Goal: Book appointment/travel/reservation

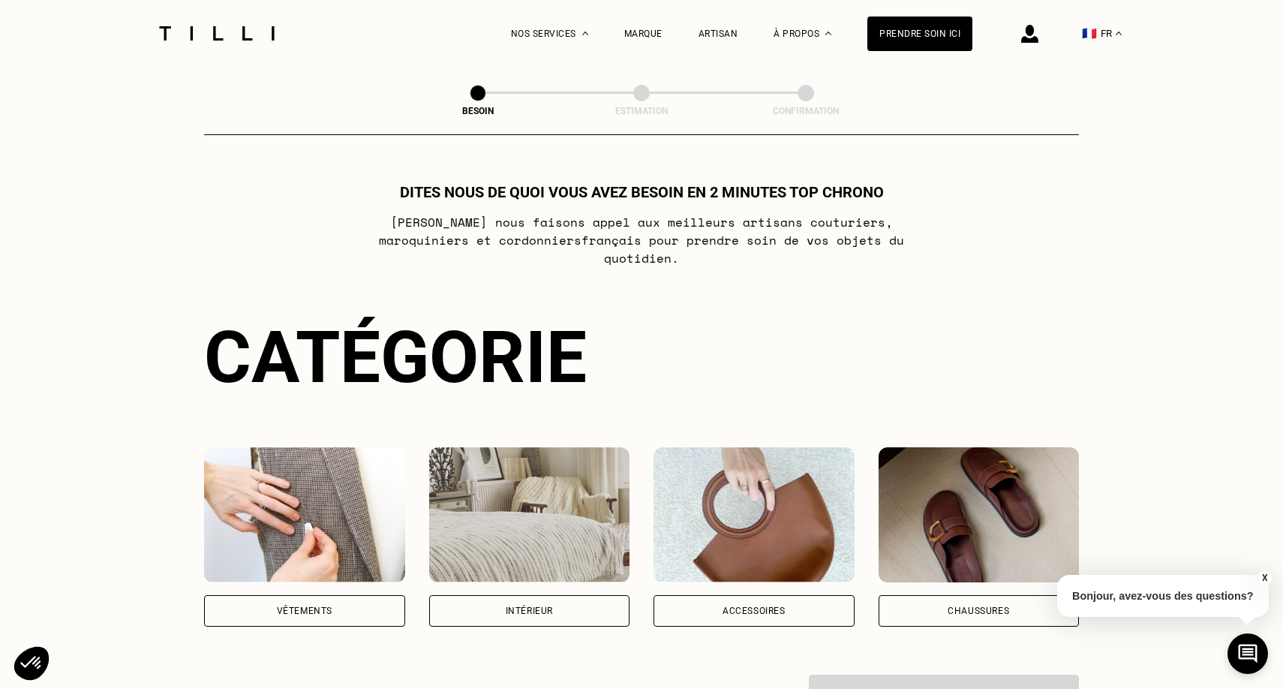
click at [377, 600] on div "Vêtements" at bounding box center [304, 611] width 201 height 32
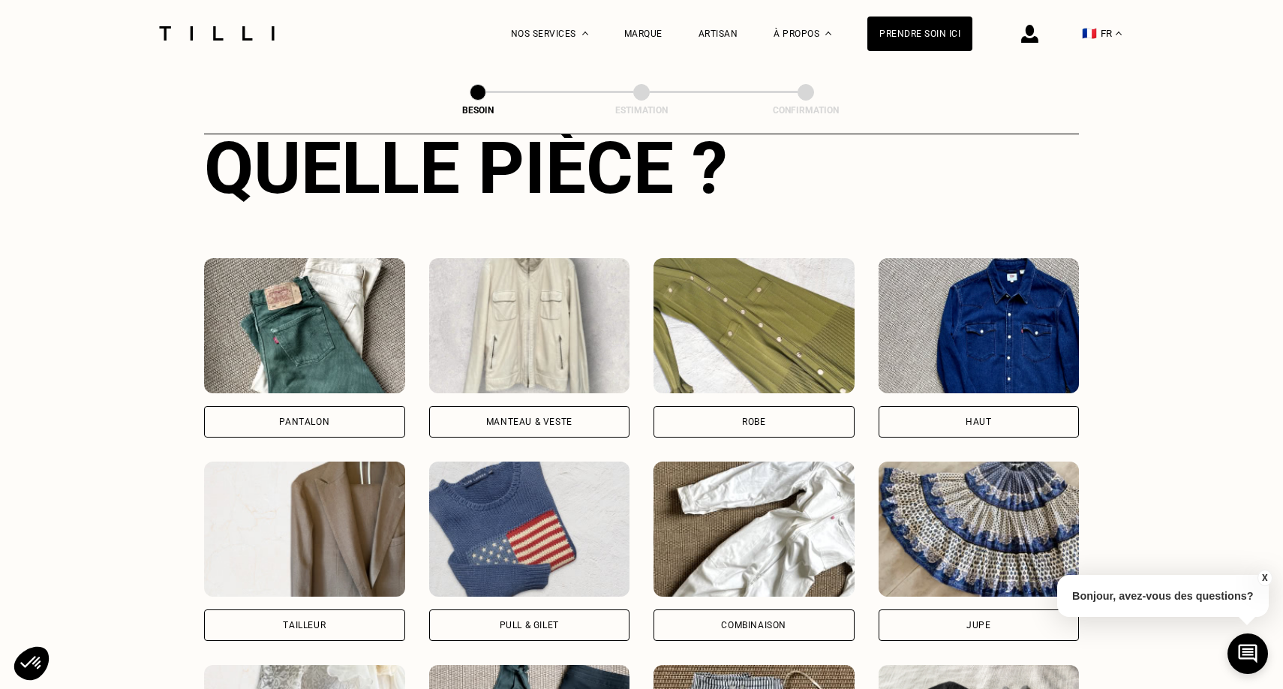
scroll to position [607, 0]
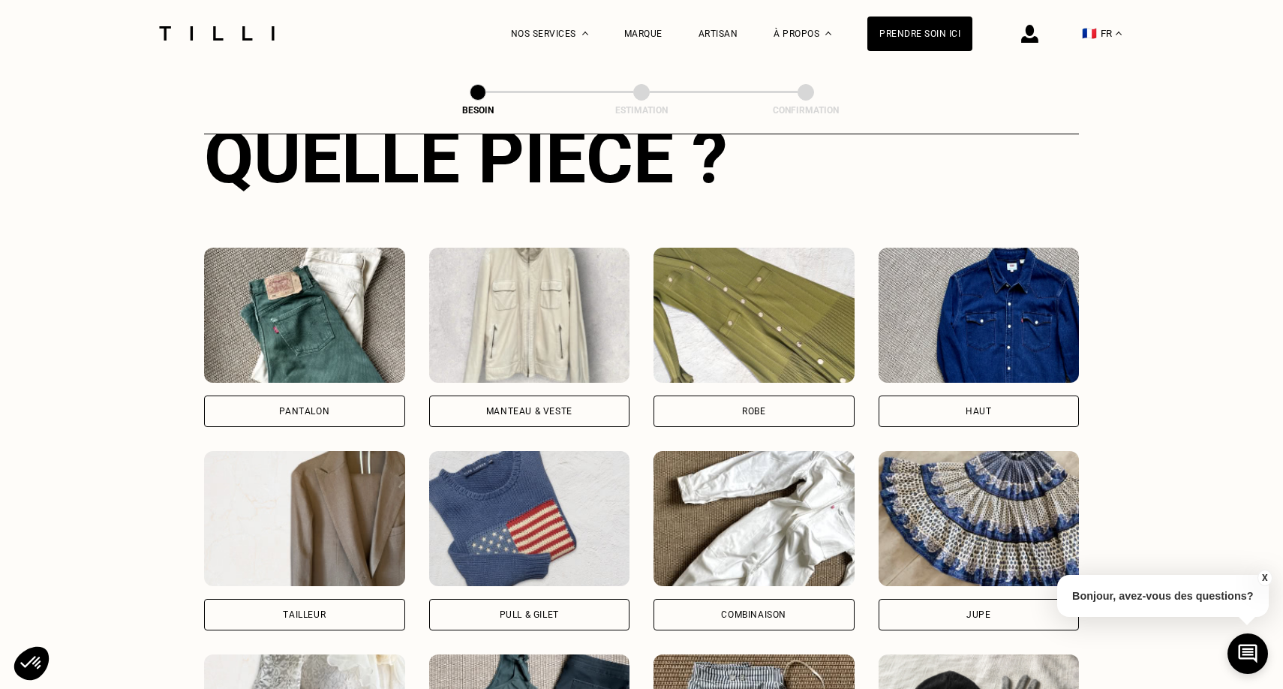
click at [498, 401] on div "Manteau & Veste" at bounding box center [529, 412] width 201 height 32
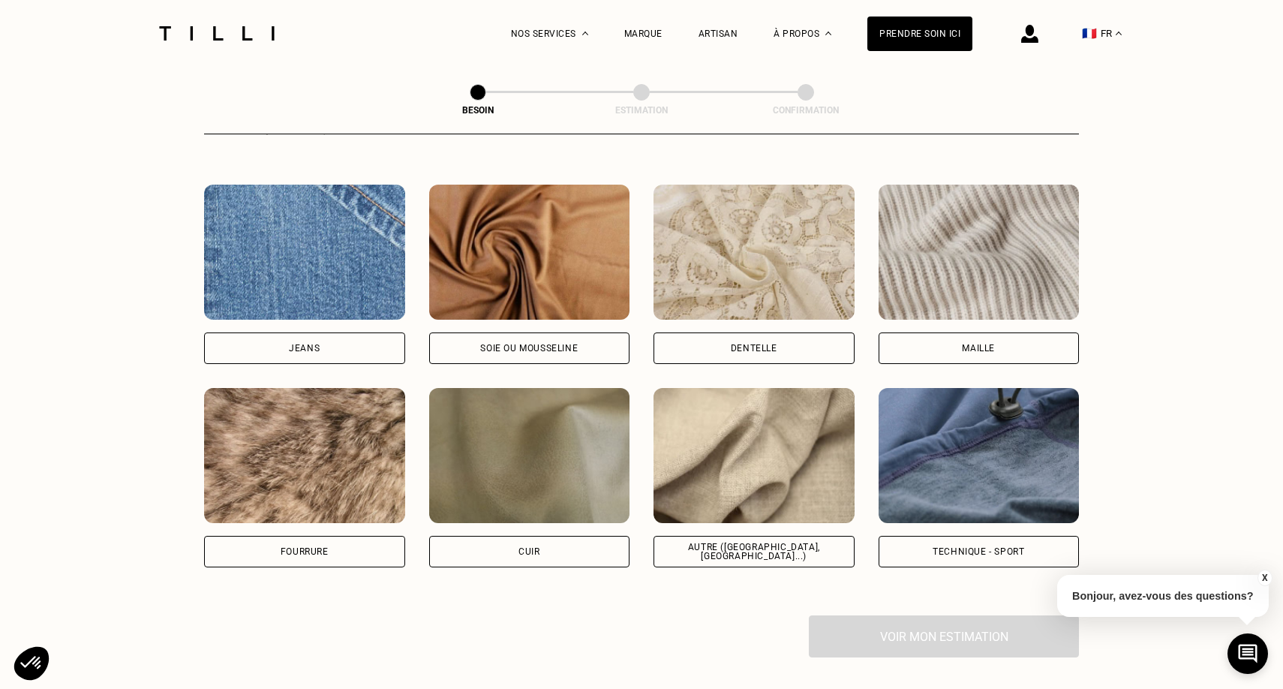
scroll to position [1583, 0]
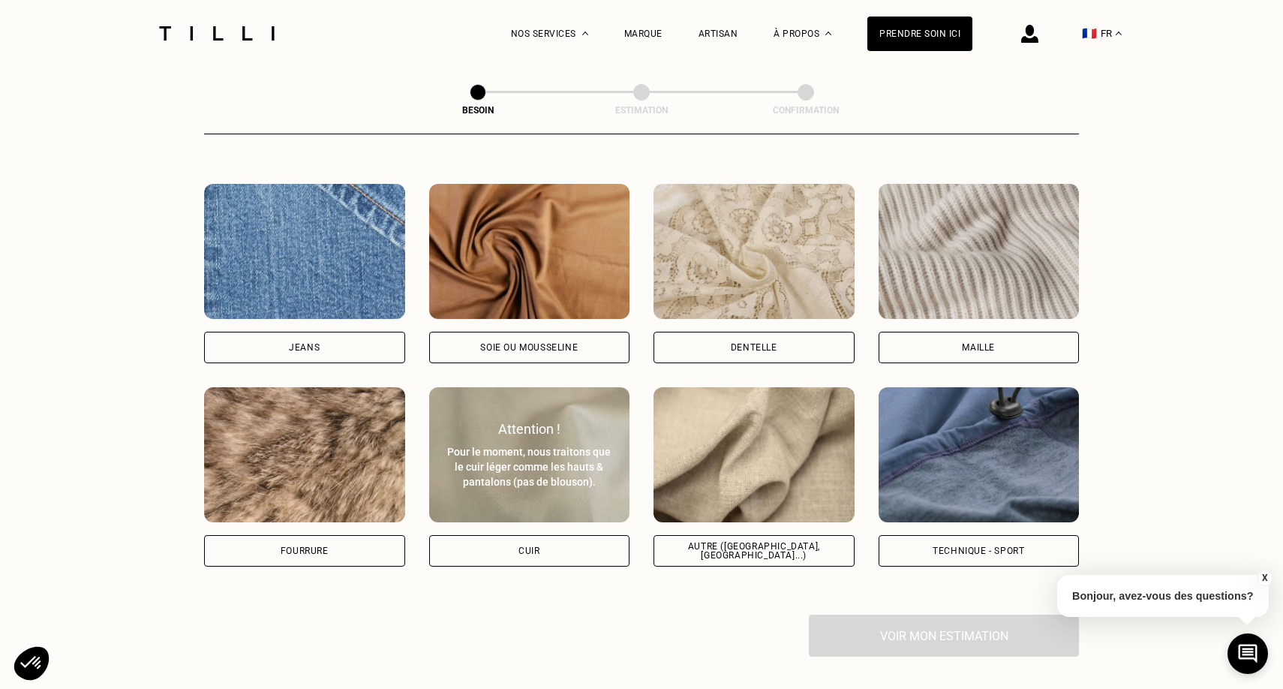
click at [556, 540] on div "Cuir" at bounding box center [529, 551] width 201 height 32
select select "FR"
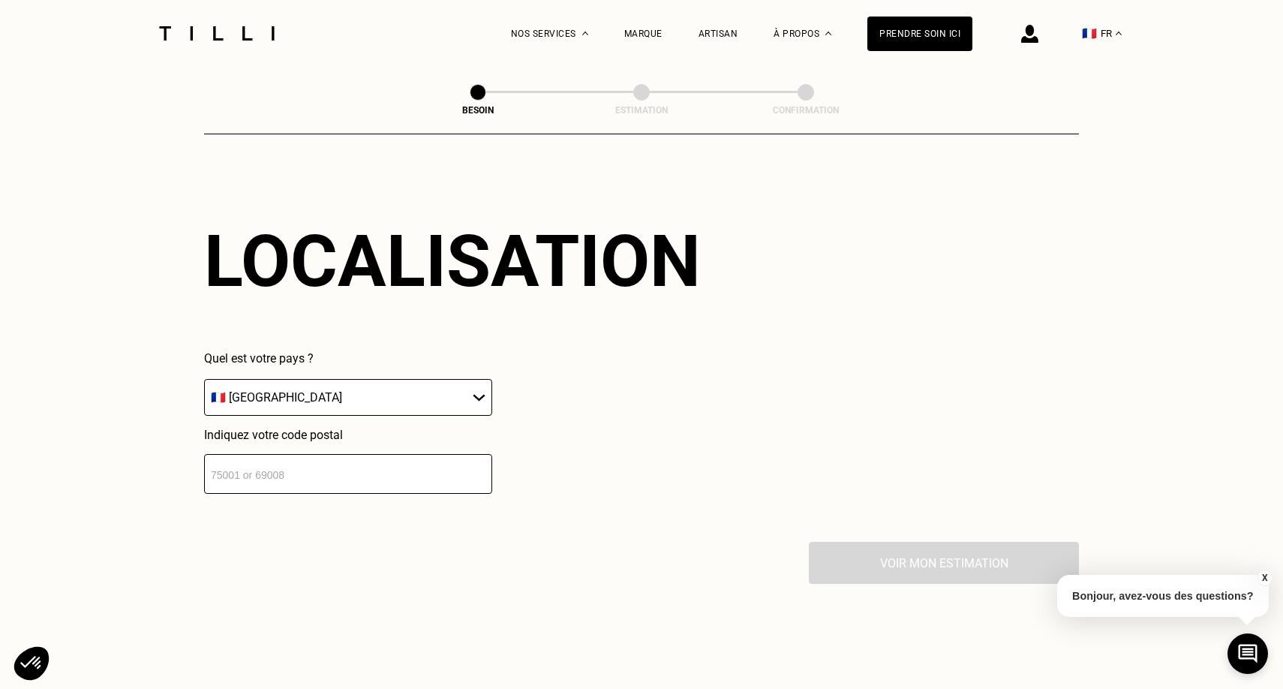
scroll to position [2030, 0]
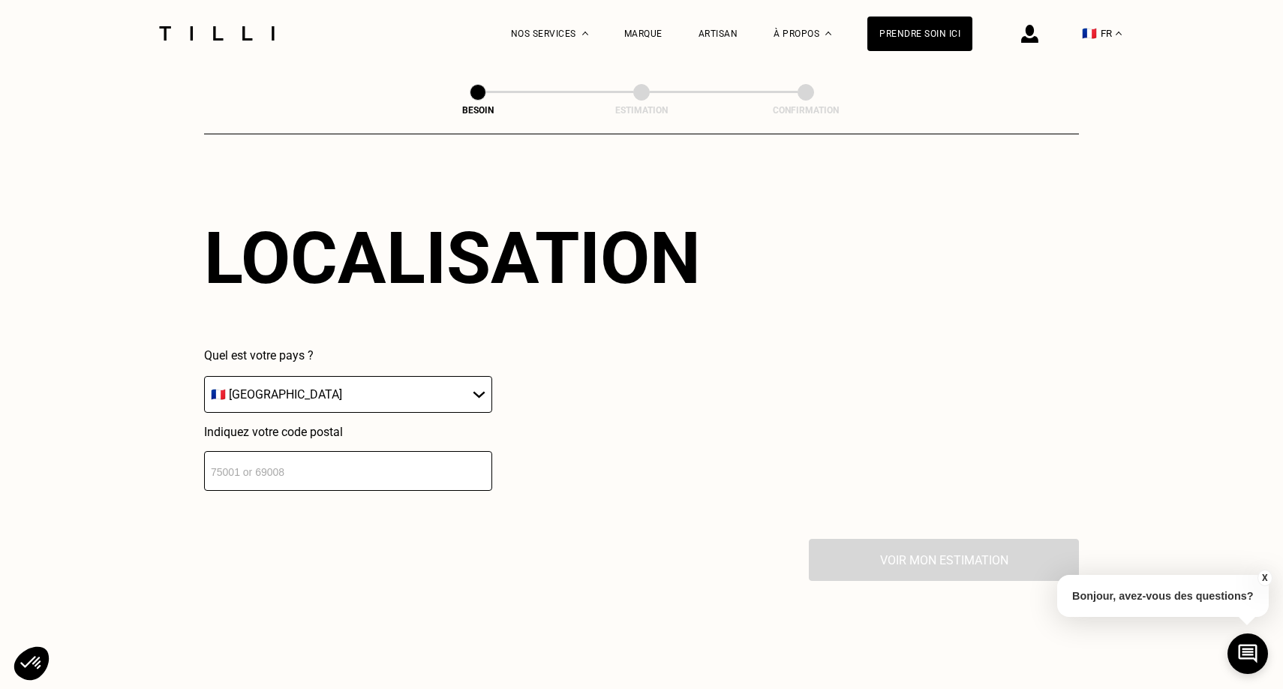
click at [409, 465] on input "number" at bounding box center [348, 471] width 288 height 40
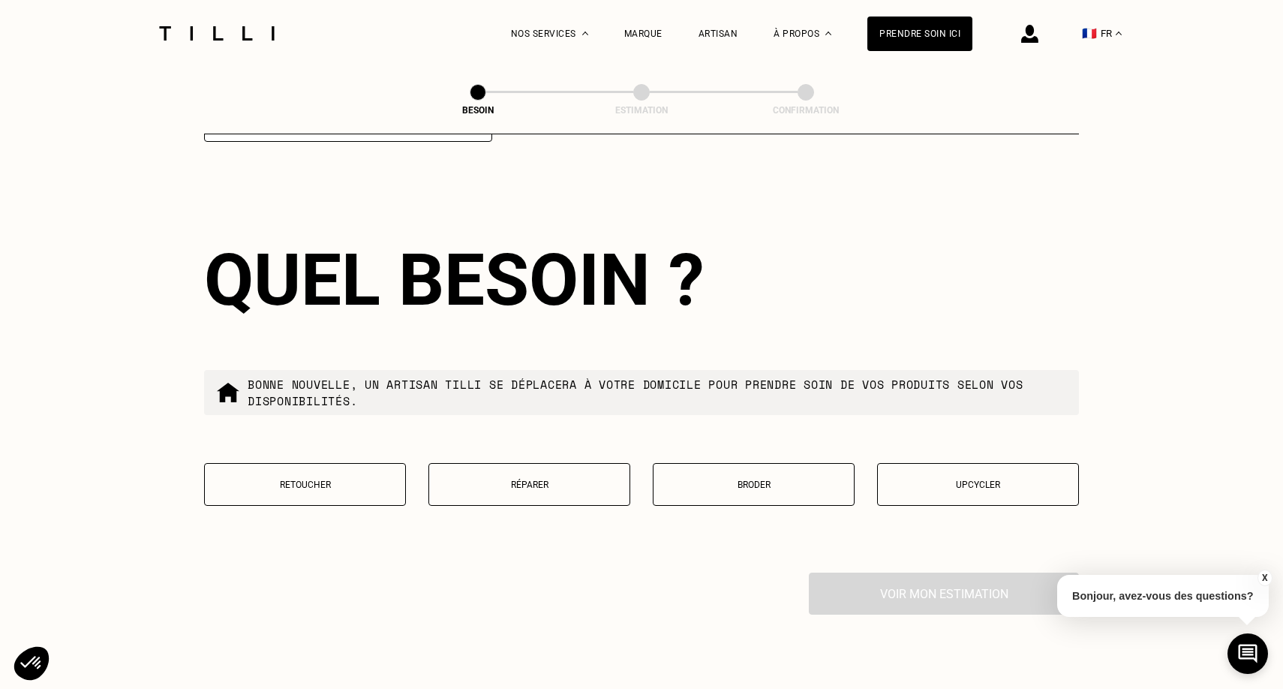
scroll to position [2384, 0]
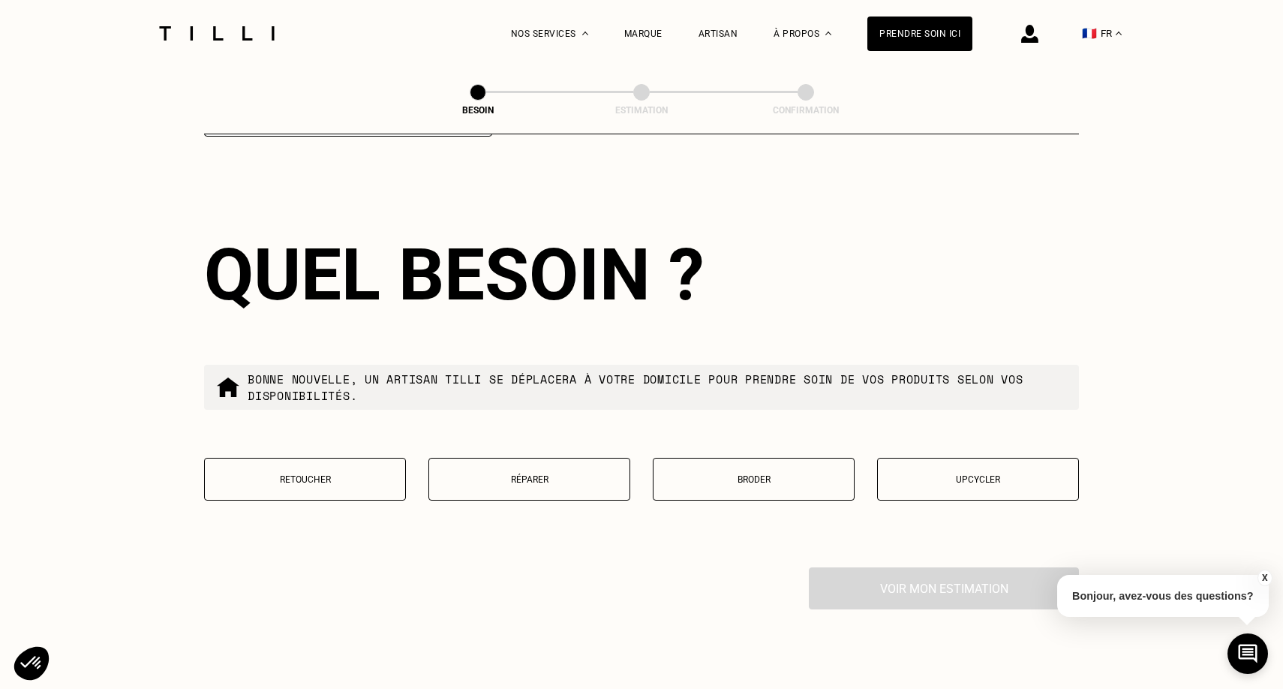
type input "75008"
click at [325, 474] on p "Retoucher" at bounding box center [304, 479] width 185 height 11
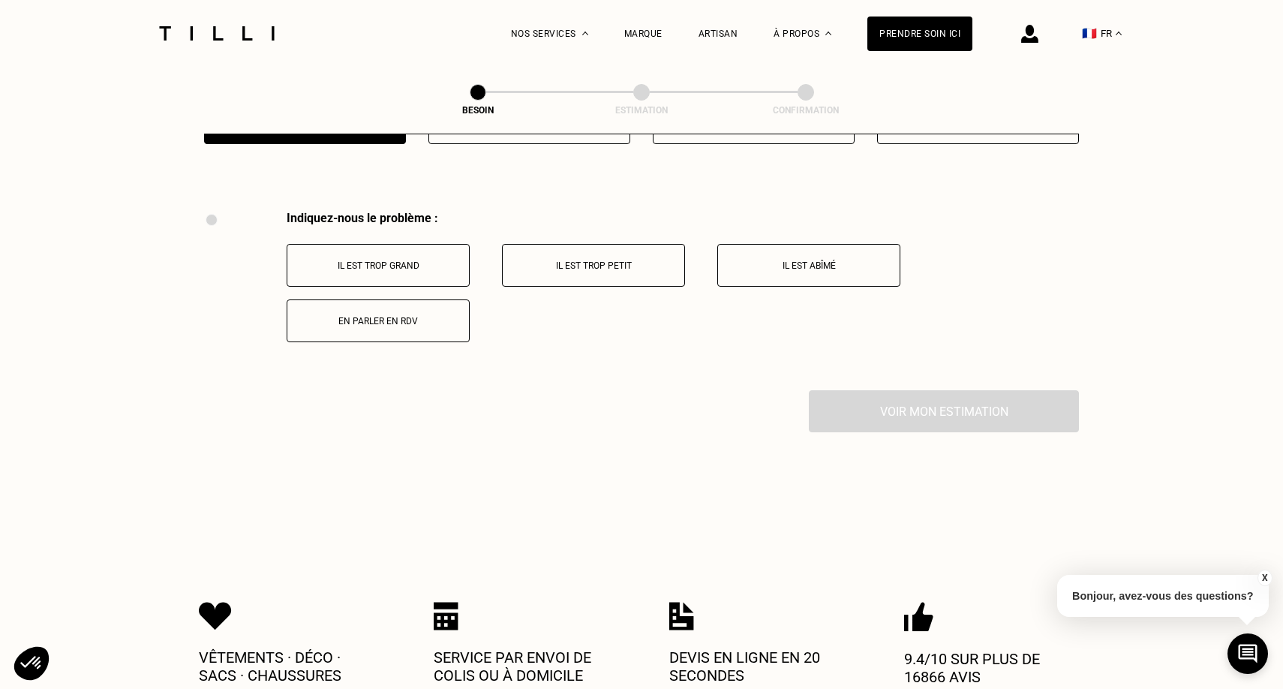
scroll to position [2768, 0]
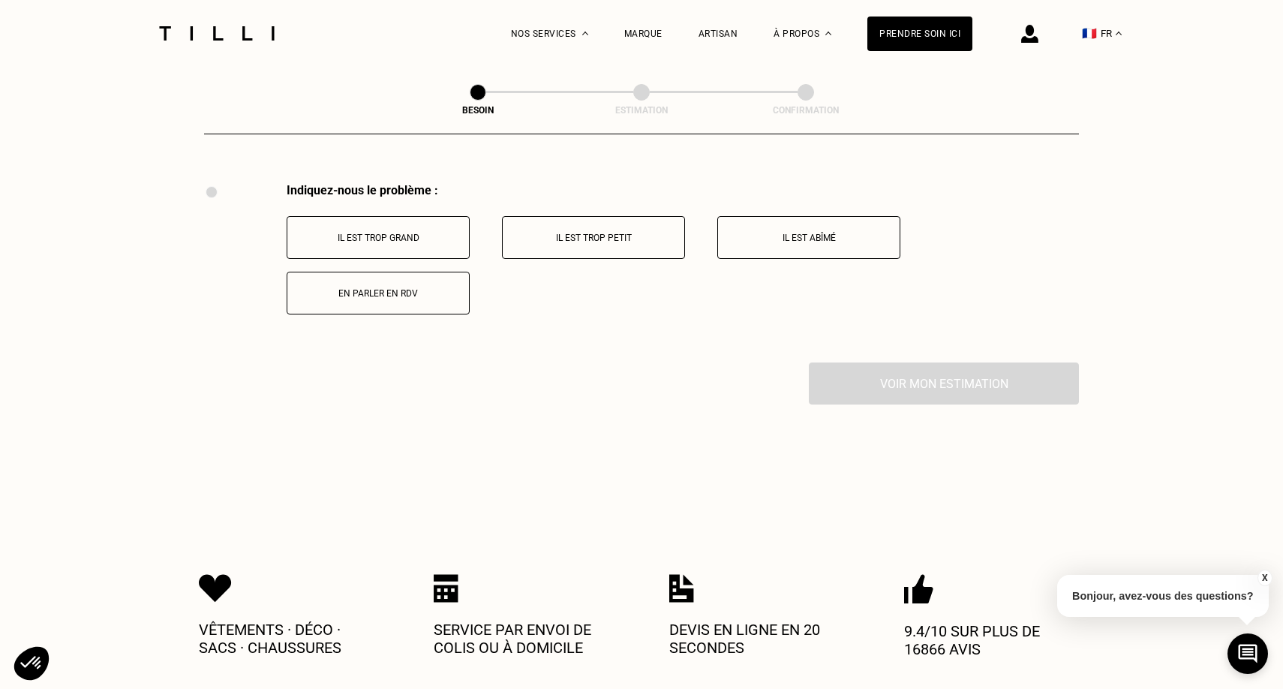
click at [451, 233] on p "Il est trop grand" at bounding box center [378, 238] width 167 height 11
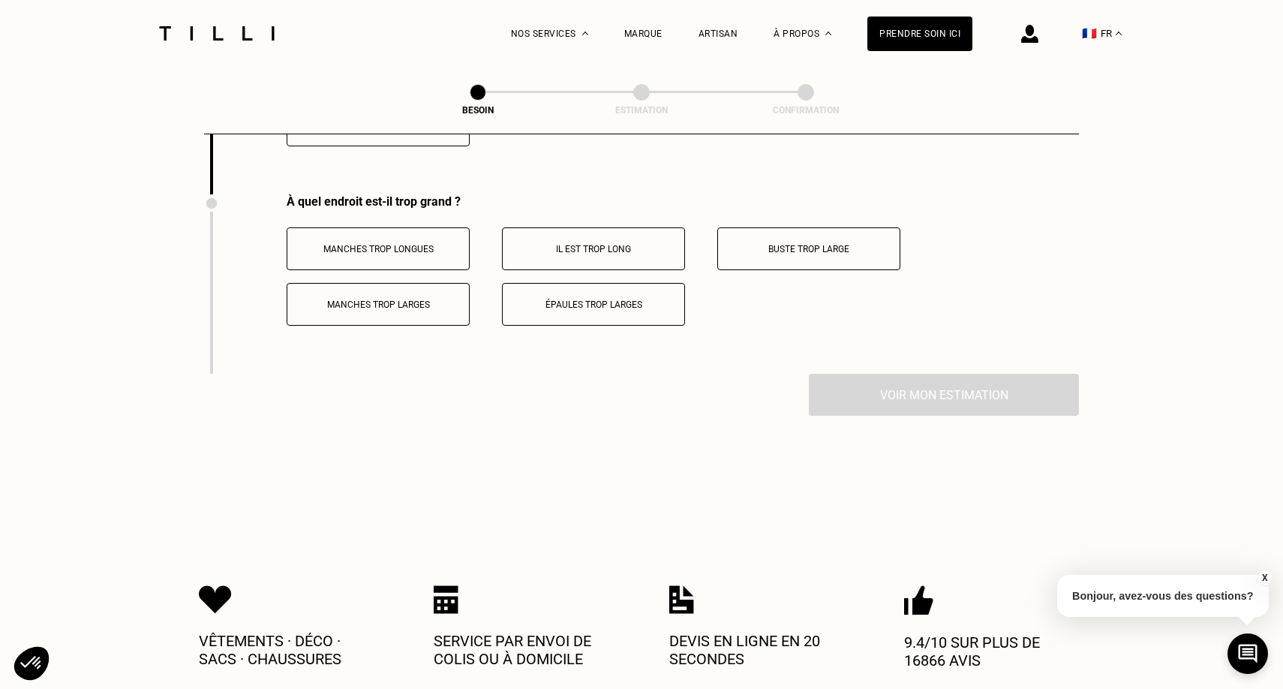
scroll to position [2947, 0]
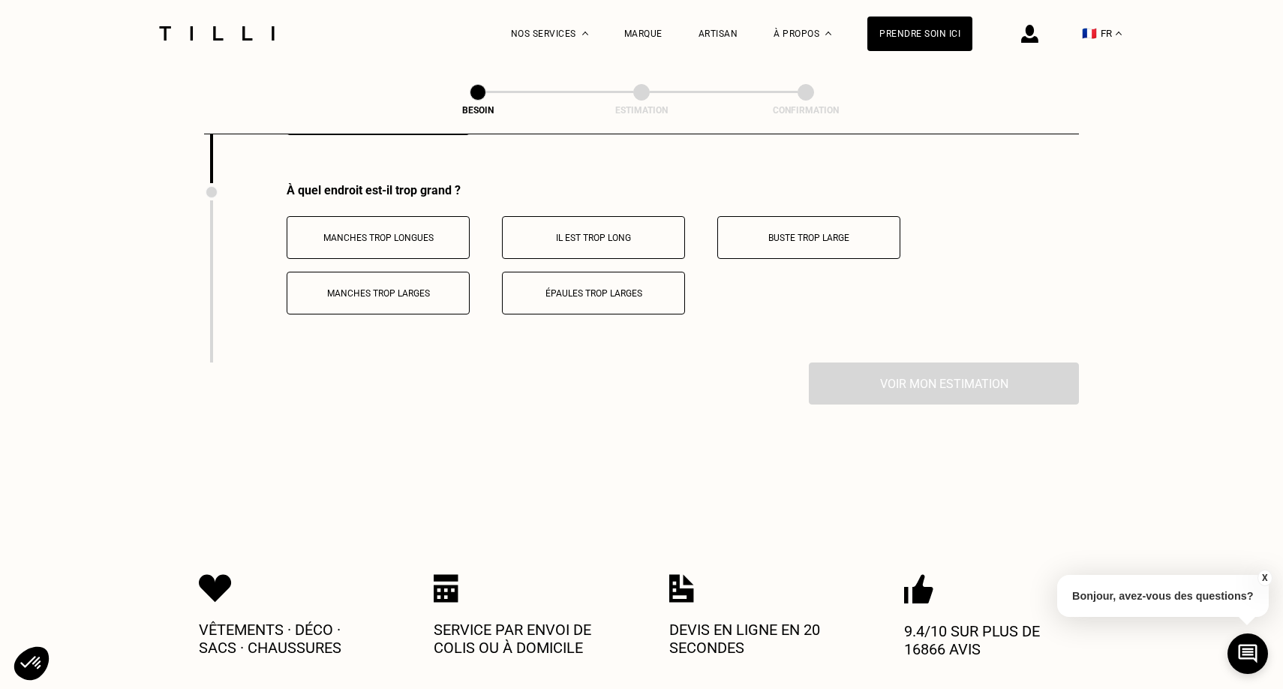
click at [616, 233] on p "Il est trop long" at bounding box center [593, 238] width 167 height 11
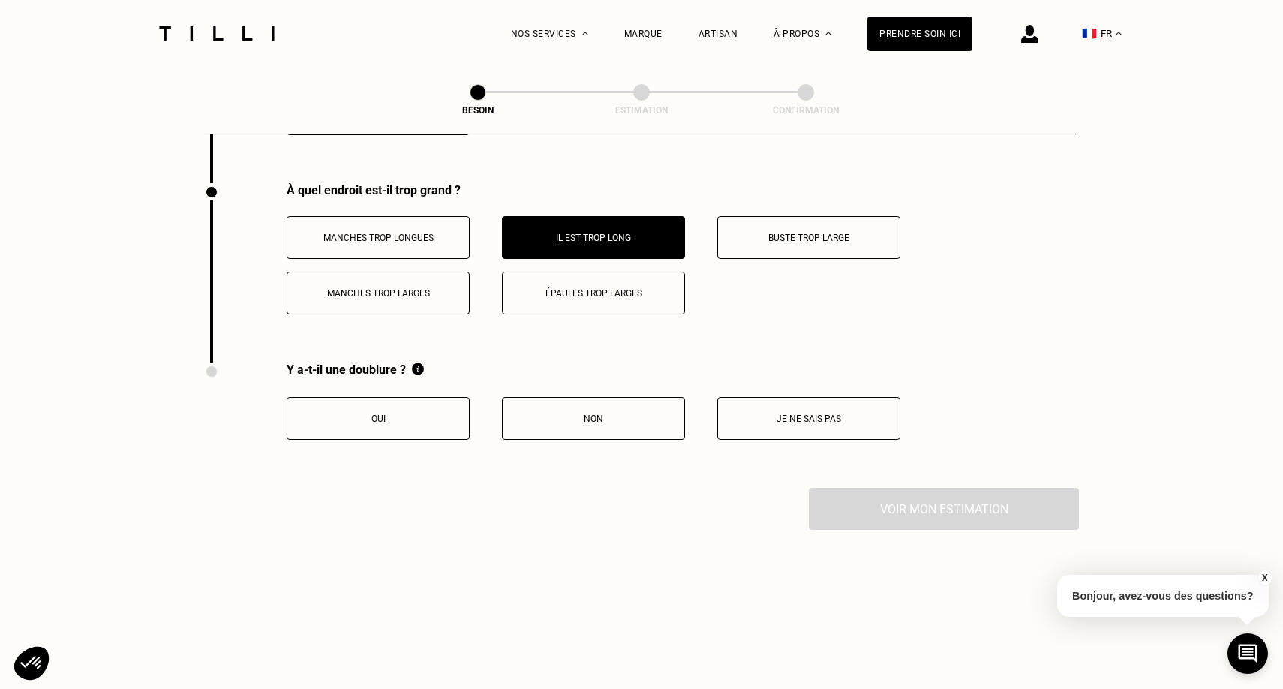
click at [435, 414] on p "Oui" at bounding box center [378, 419] width 167 height 11
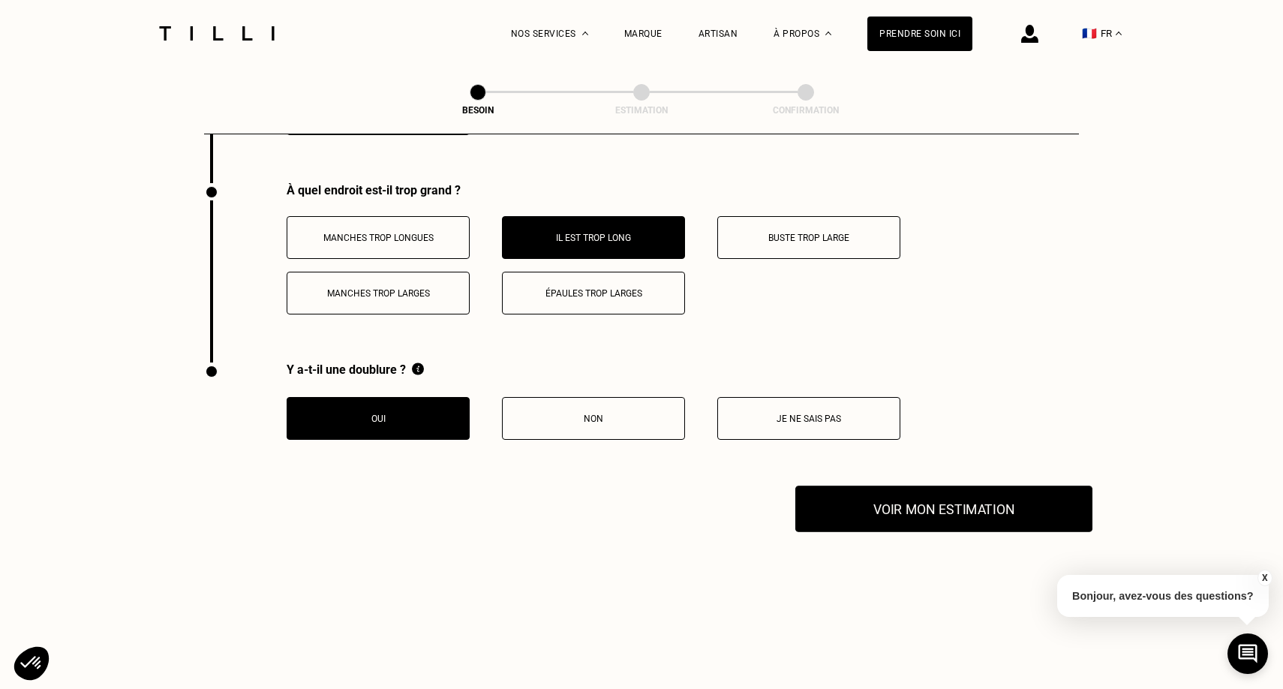
click at [908, 497] on button "Voir mon estimation" at bounding box center [944, 509] width 297 height 47
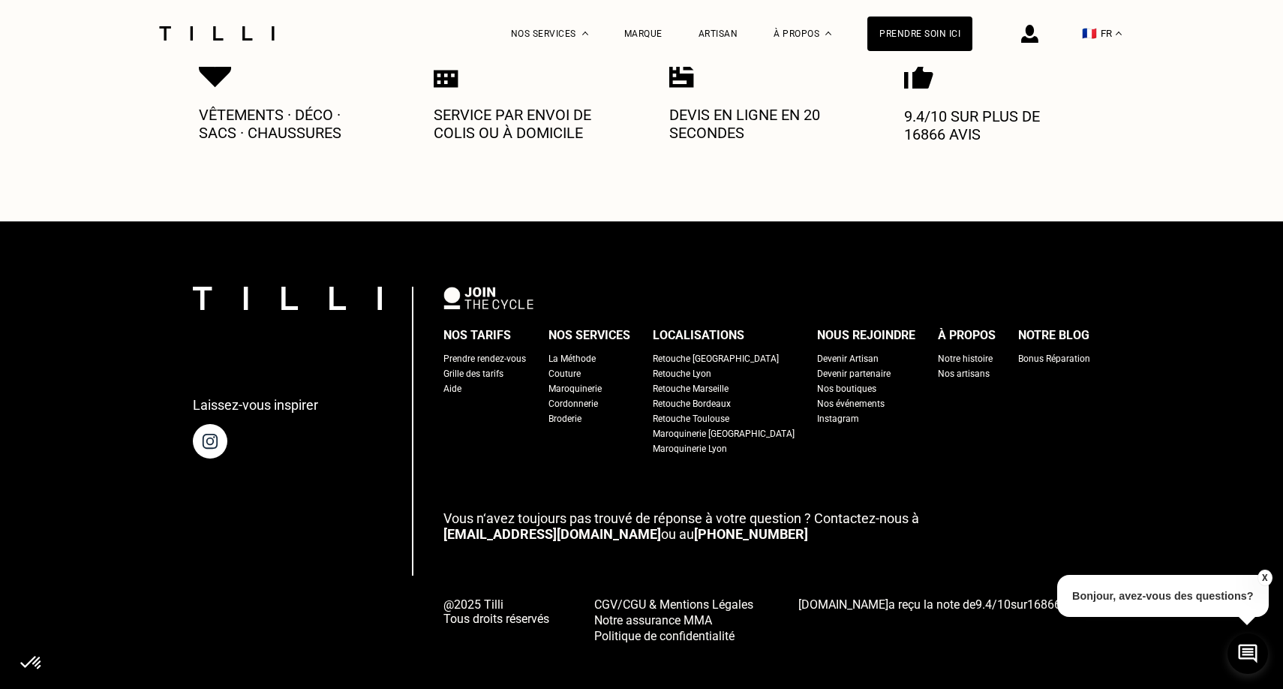
scroll to position [3591, 0]
